Goal: Task Accomplishment & Management: Manage account settings

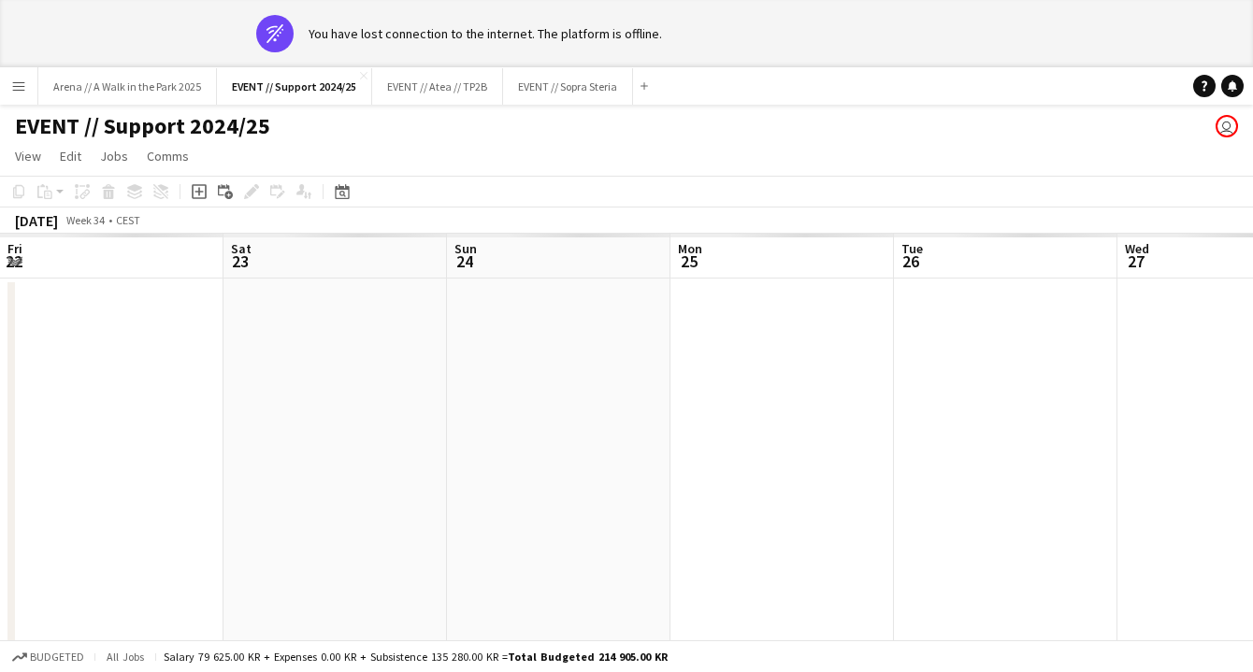
scroll to position [0, 642]
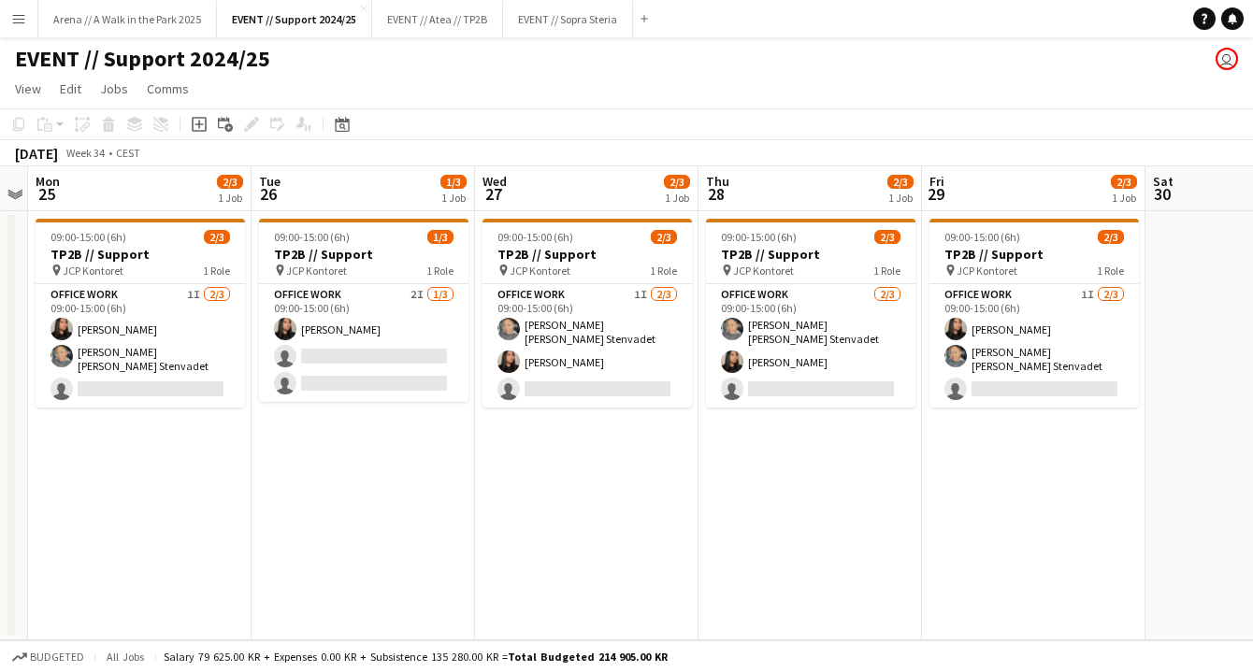
click at [21, 17] on app-icon "Menu" at bounding box center [18, 18] width 15 height 15
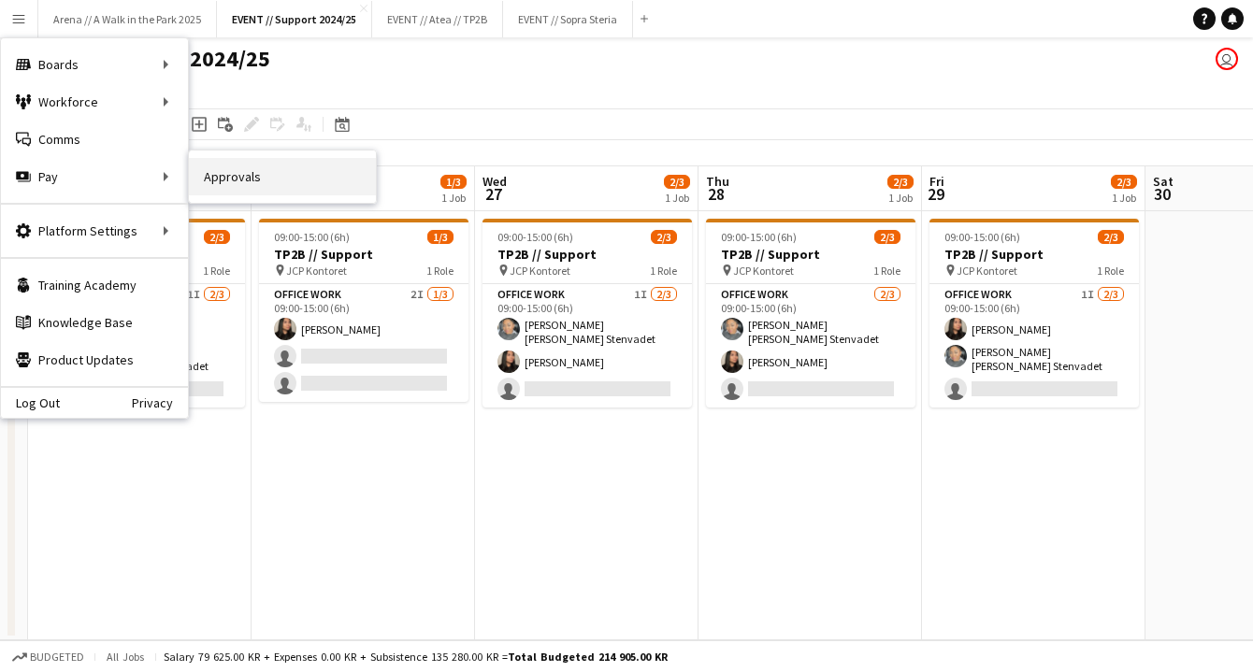
click at [263, 181] on link "Approvals" at bounding box center [282, 176] width 187 height 37
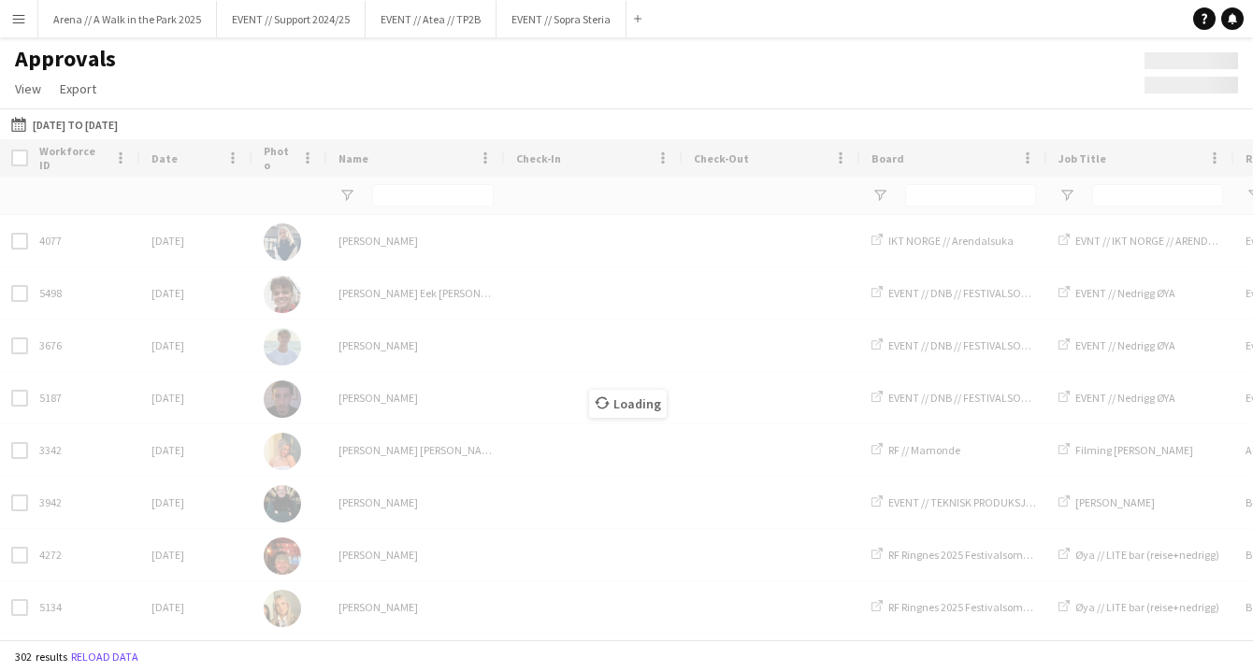
type input "*******"
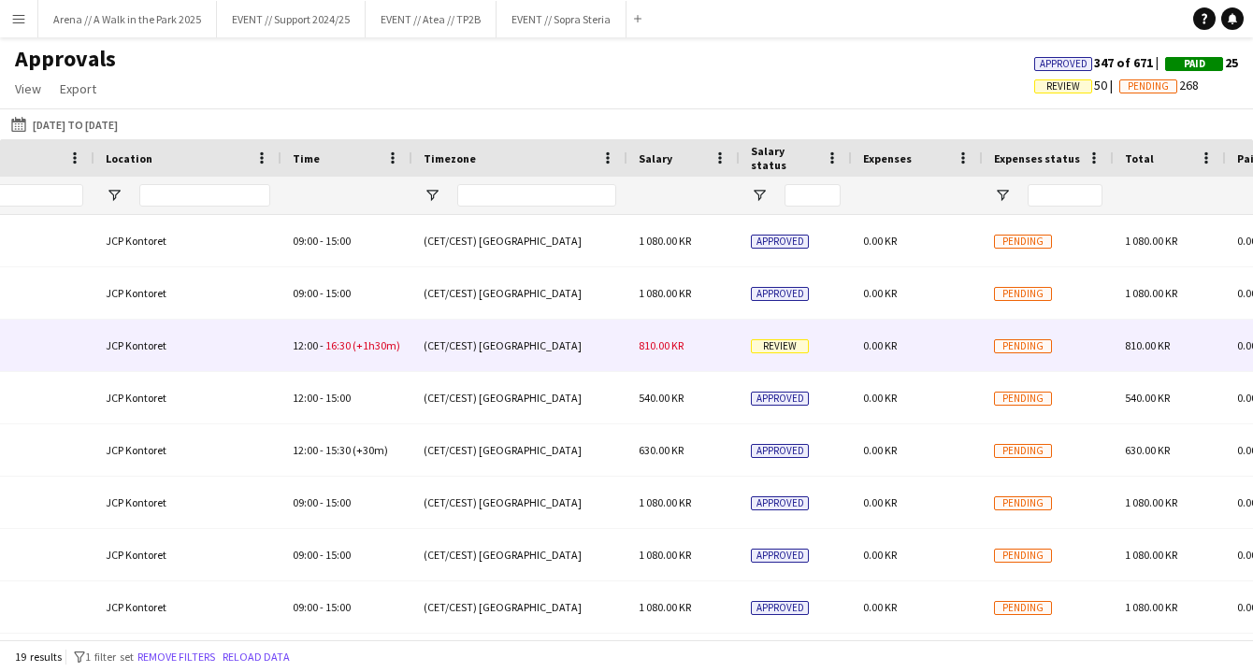
click at [602, 344] on div "(CET/CEST) [GEOGRAPHIC_DATA]" at bounding box center [519, 345] width 215 height 51
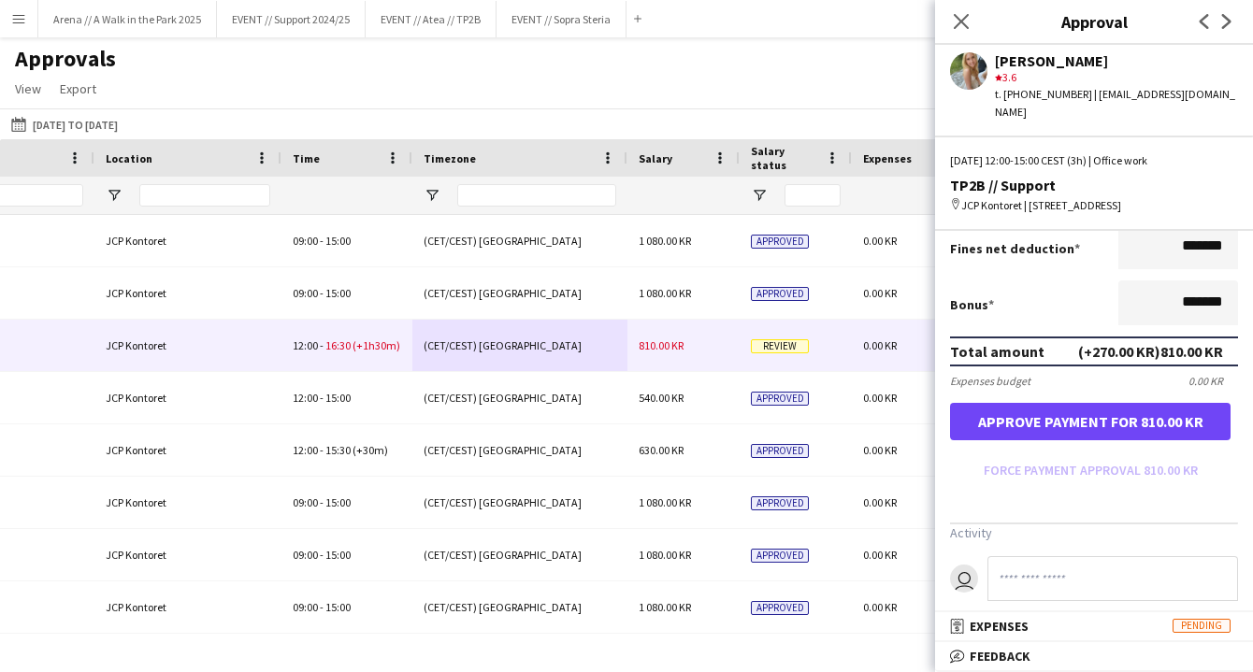
click at [1115, 412] on button "Approve payment for 810.00 KR" at bounding box center [1090, 421] width 280 height 37
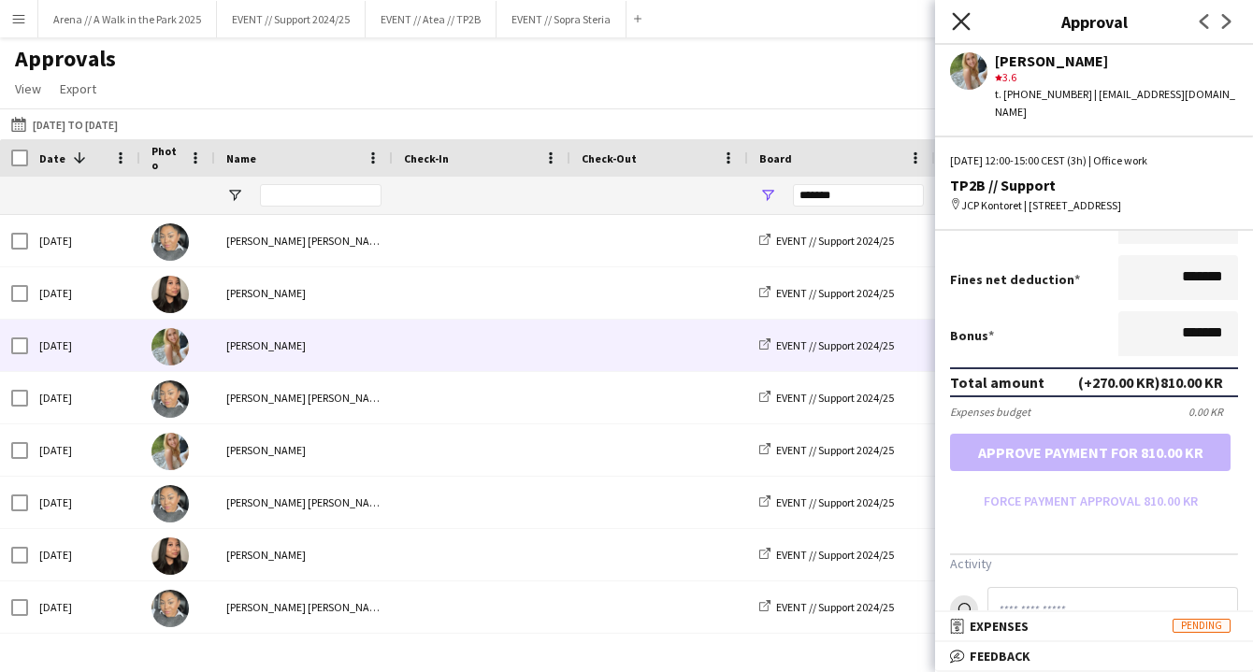
click at [959, 20] on icon at bounding box center [961, 21] width 18 height 18
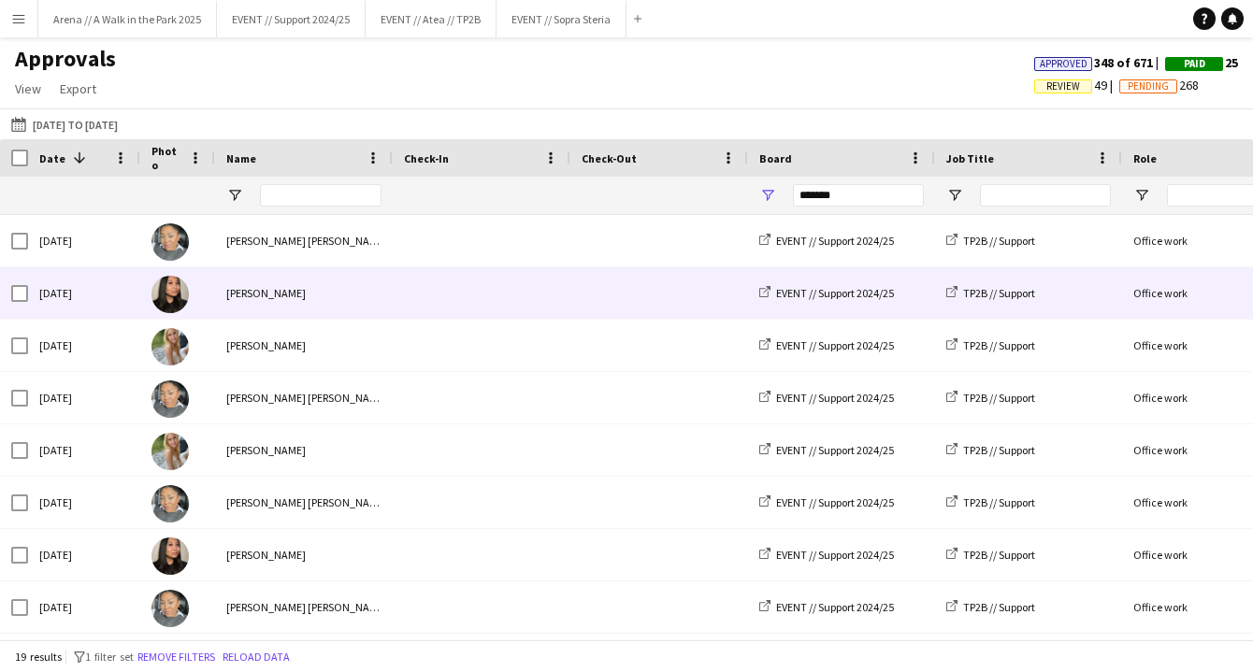
click at [329, 283] on div "[PERSON_NAME]" at bounding box center [304, 292] width 178 height 51
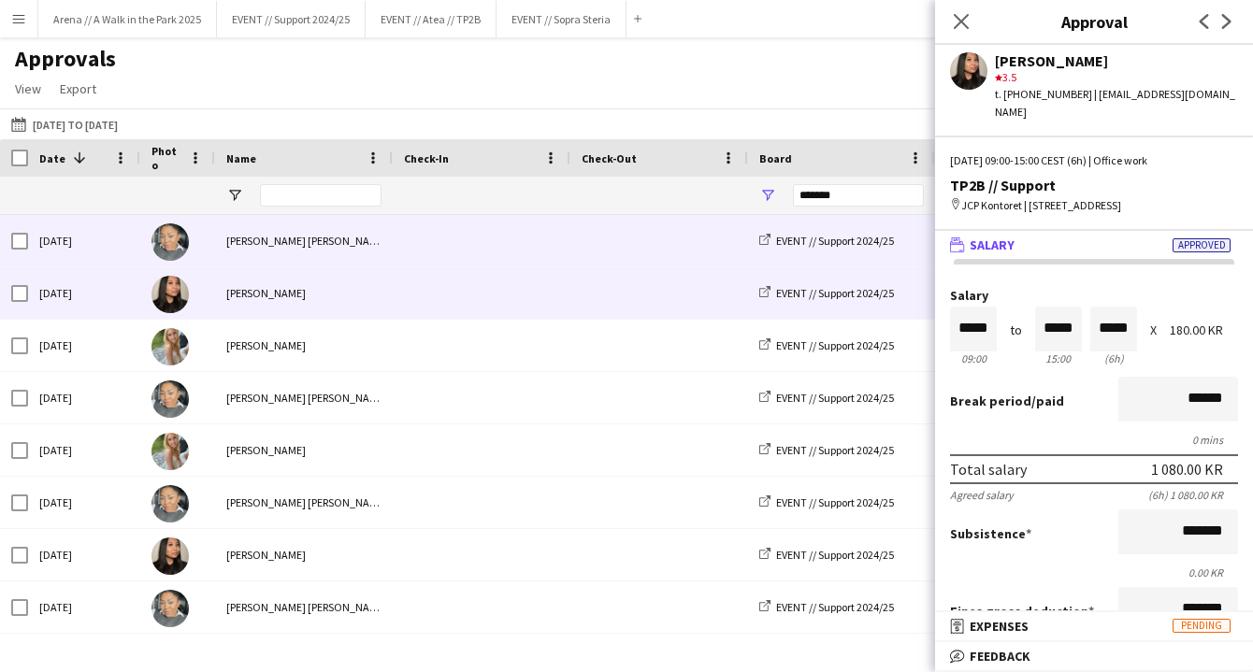
click at [342, 250] on div "[PERSON_NAME] [PERSON_NAME] Stenvadet" at bounding box center [304, 240] width 178 height 51
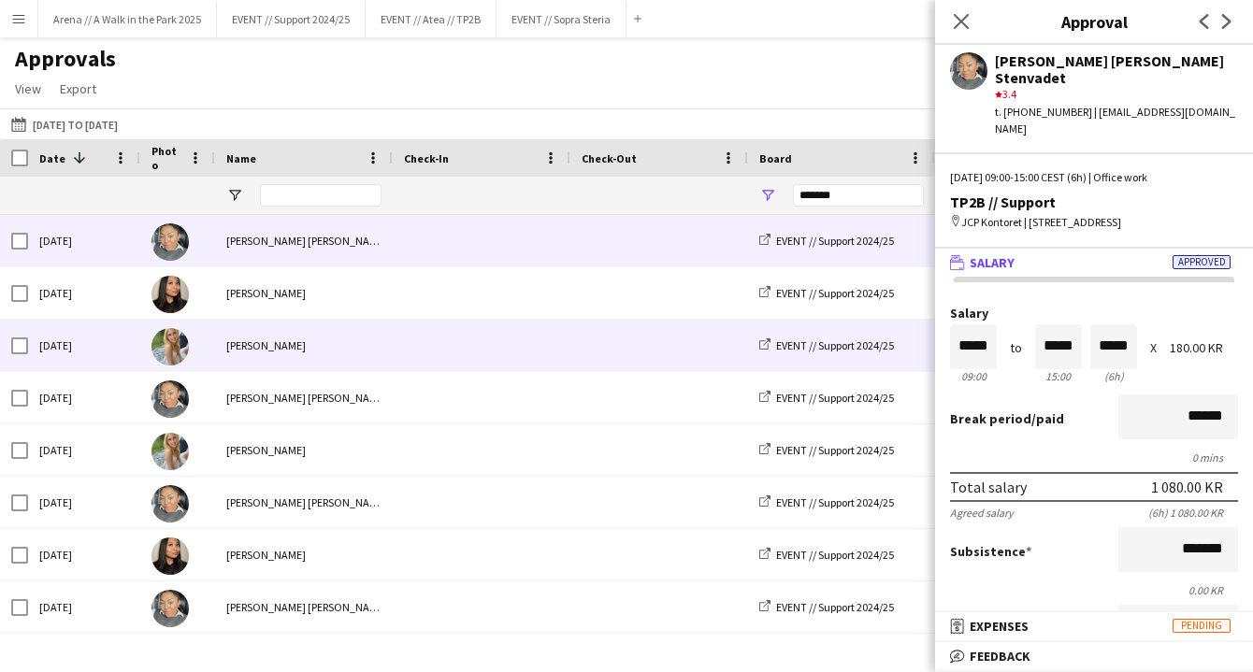
click at [338, 348] on div "[PERSON_NAME]" at bounding box center [304, 345] width 178 height 51
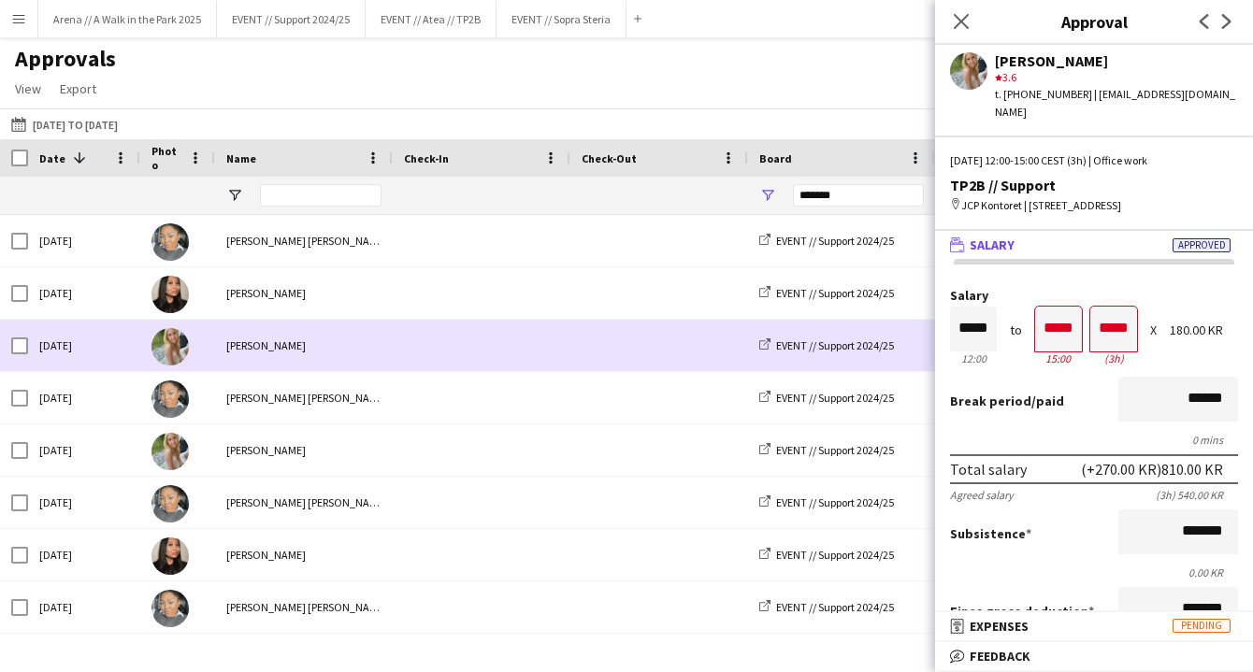
click at [344, 321] on div "[PERSON_NAME]" at bounding box center [304, 345] width 178 height 51
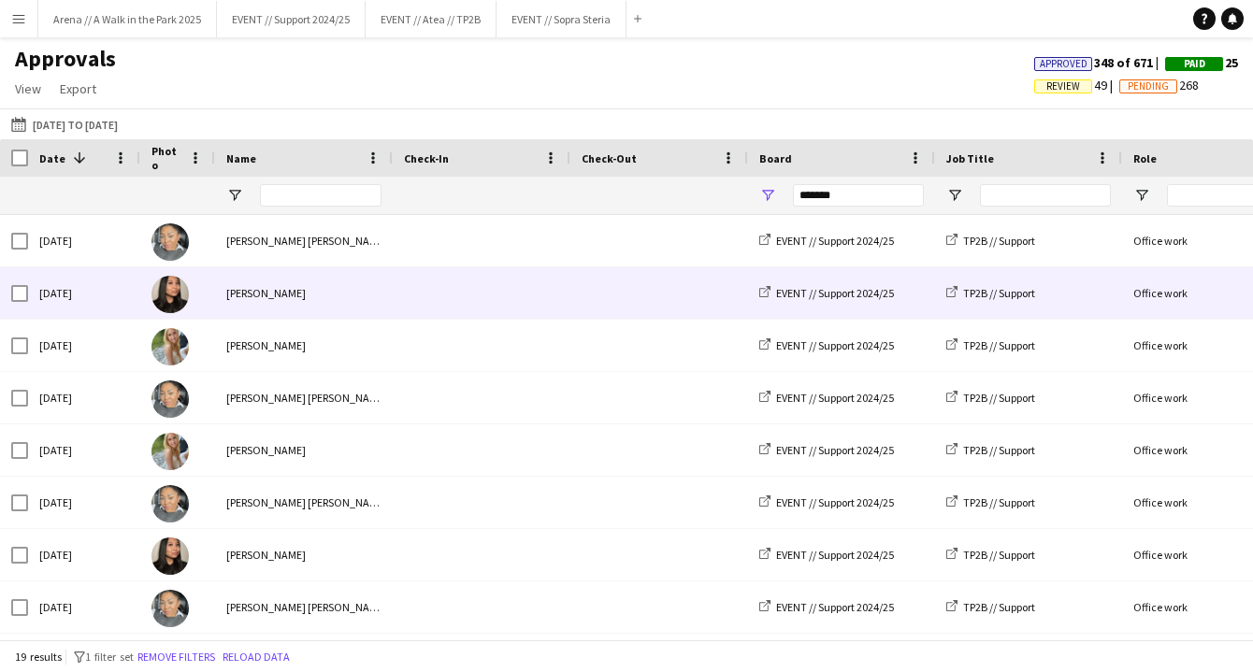
click at [351, 292] on div "[PERSON_NAME]" at bounding box center [304, 292] width 178 height 51
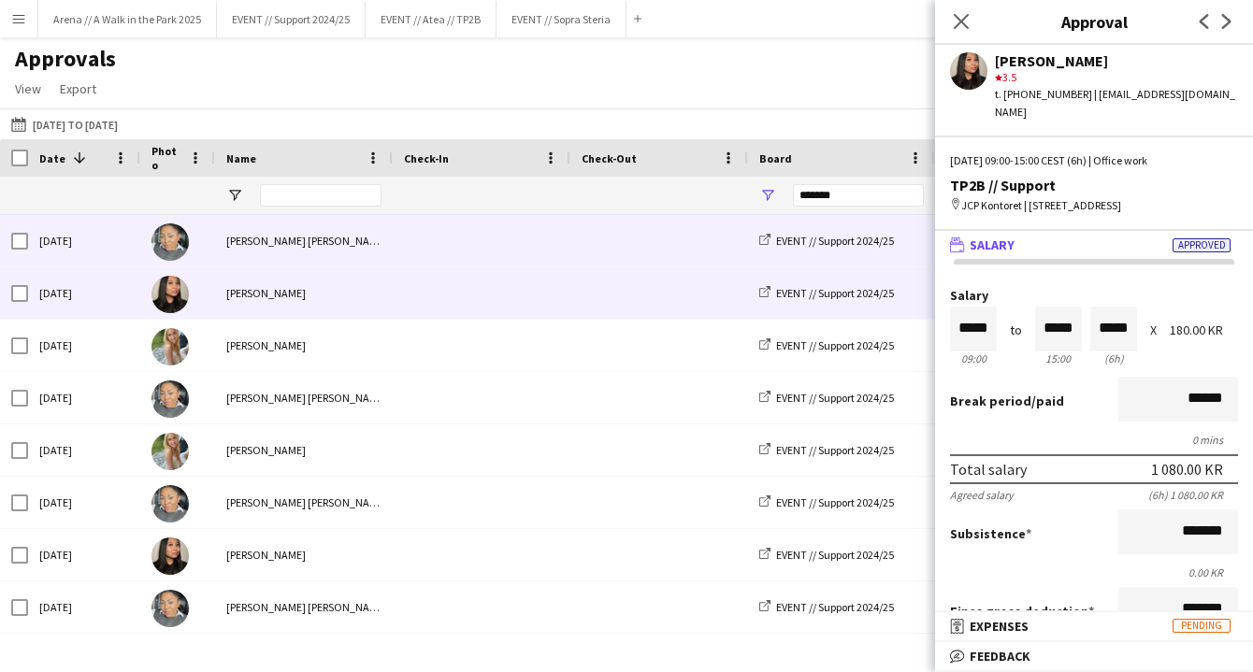
click at [369, 254] on div "[PERSON_NAME] [PERSON_NAME] Stenvadet" at bounding box center [304, 240] width 178 height 51
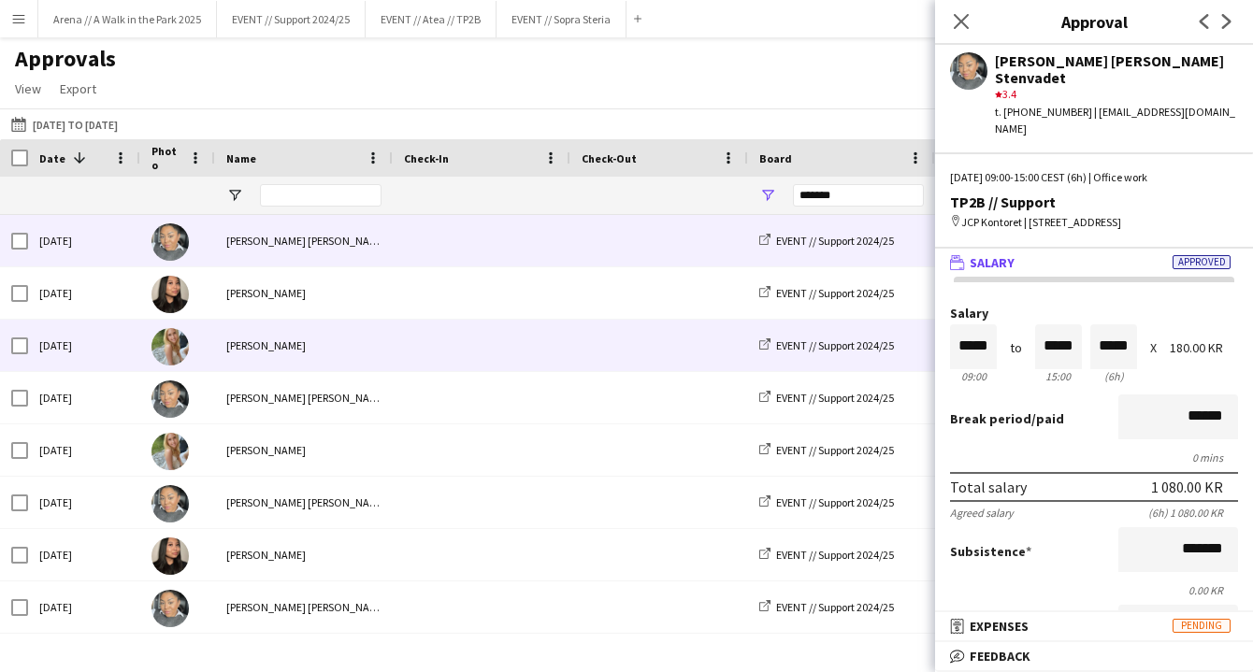
click at [358, 336] on div "[PERSON_NAME]" at bounding box center [304, 345] width 178 height 51
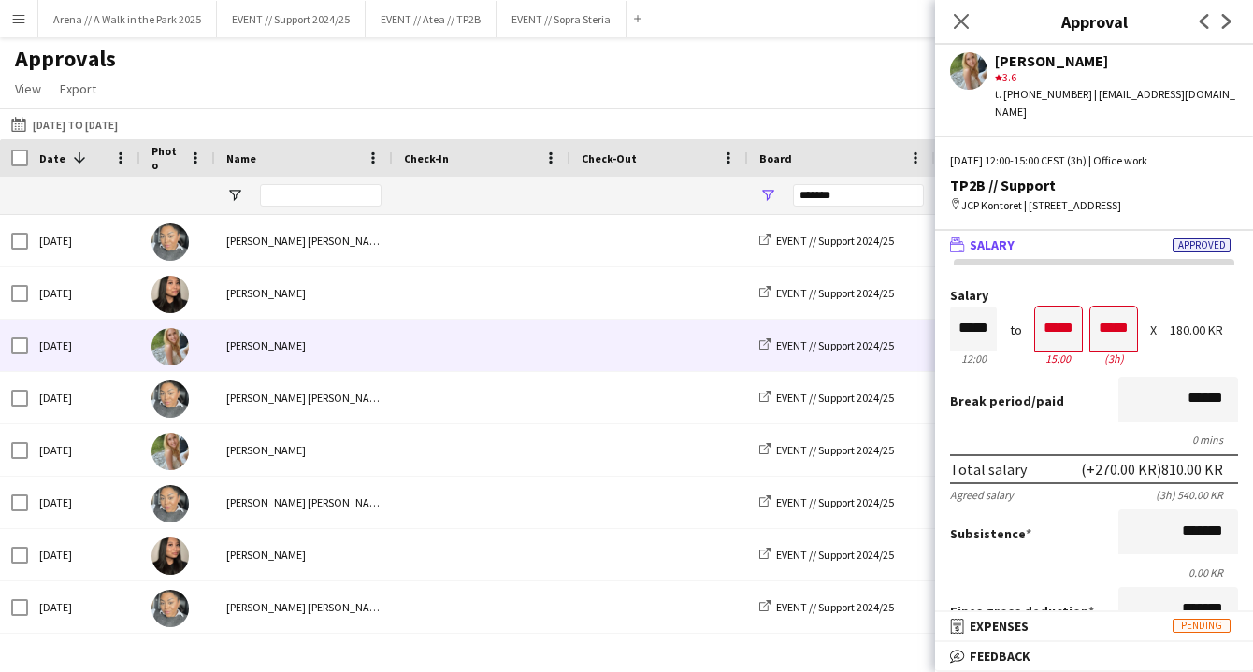
click at [973, 70] on app-user-avatar at bounding box center [968, 70] width 37 height 37
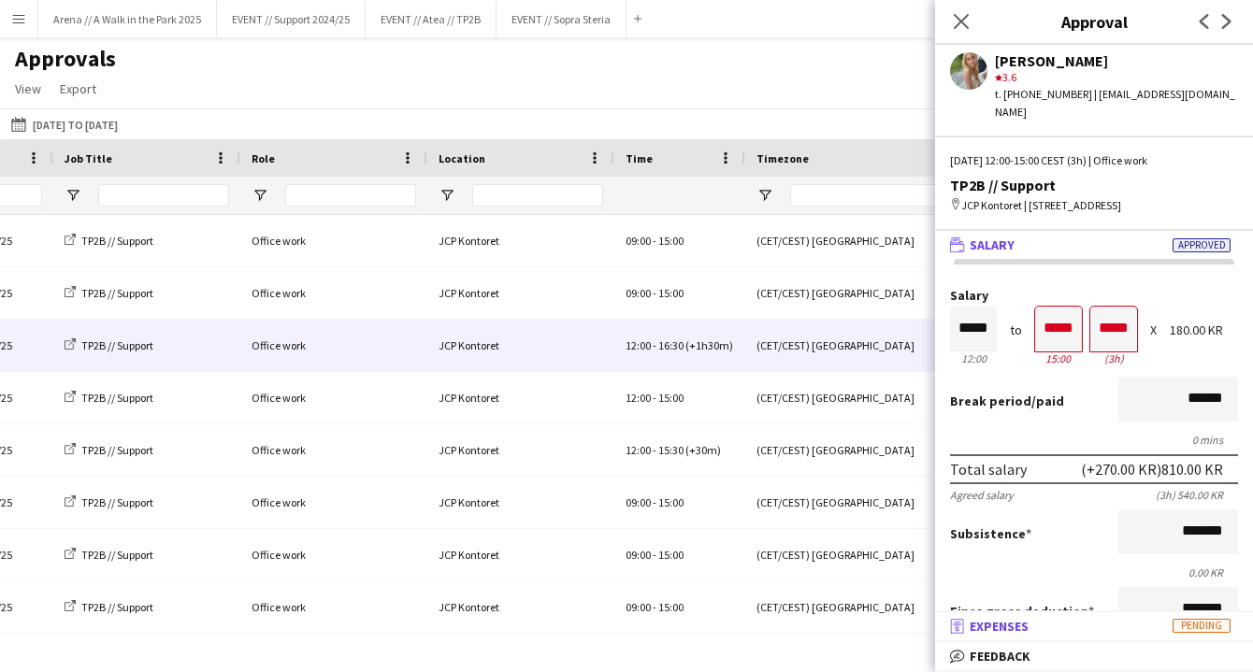
click at [1034, 630] on mat-panel-title "receipt Expenses Pending" at bounding box center [1090, 626] width 310 height 17
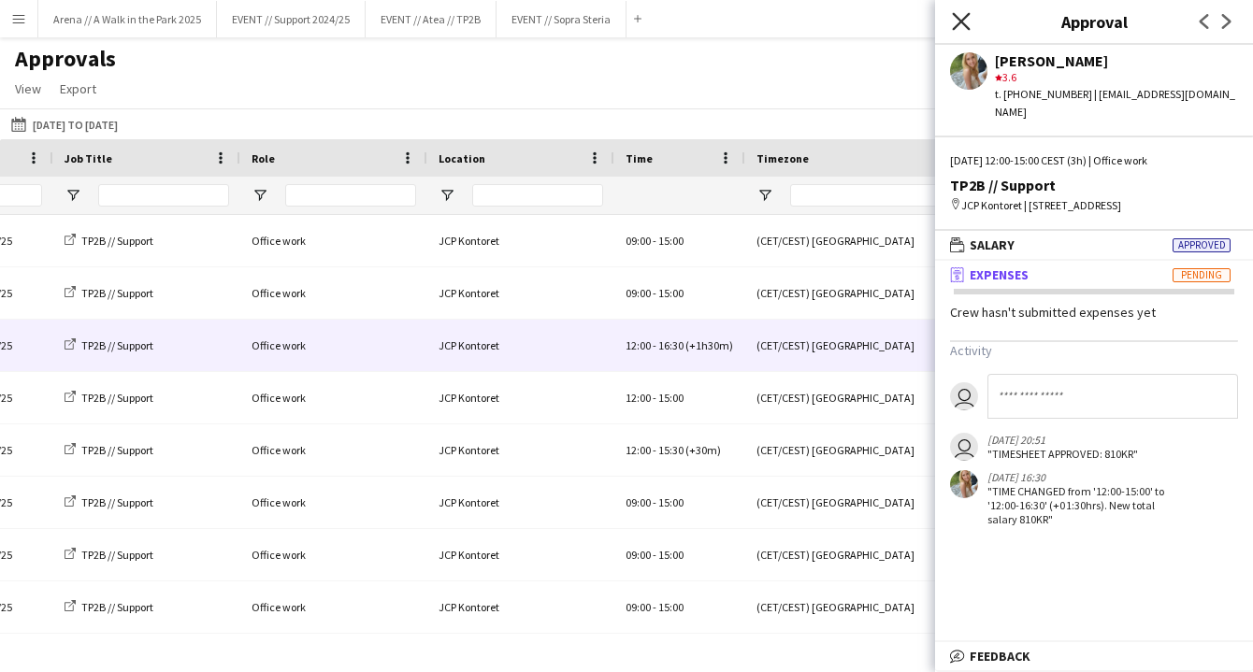
click at [956, 15] on icon "Close pop-in" at bounding box center [961, 21] width 18 height 18
